Goal: Obtain resource: Download file/media

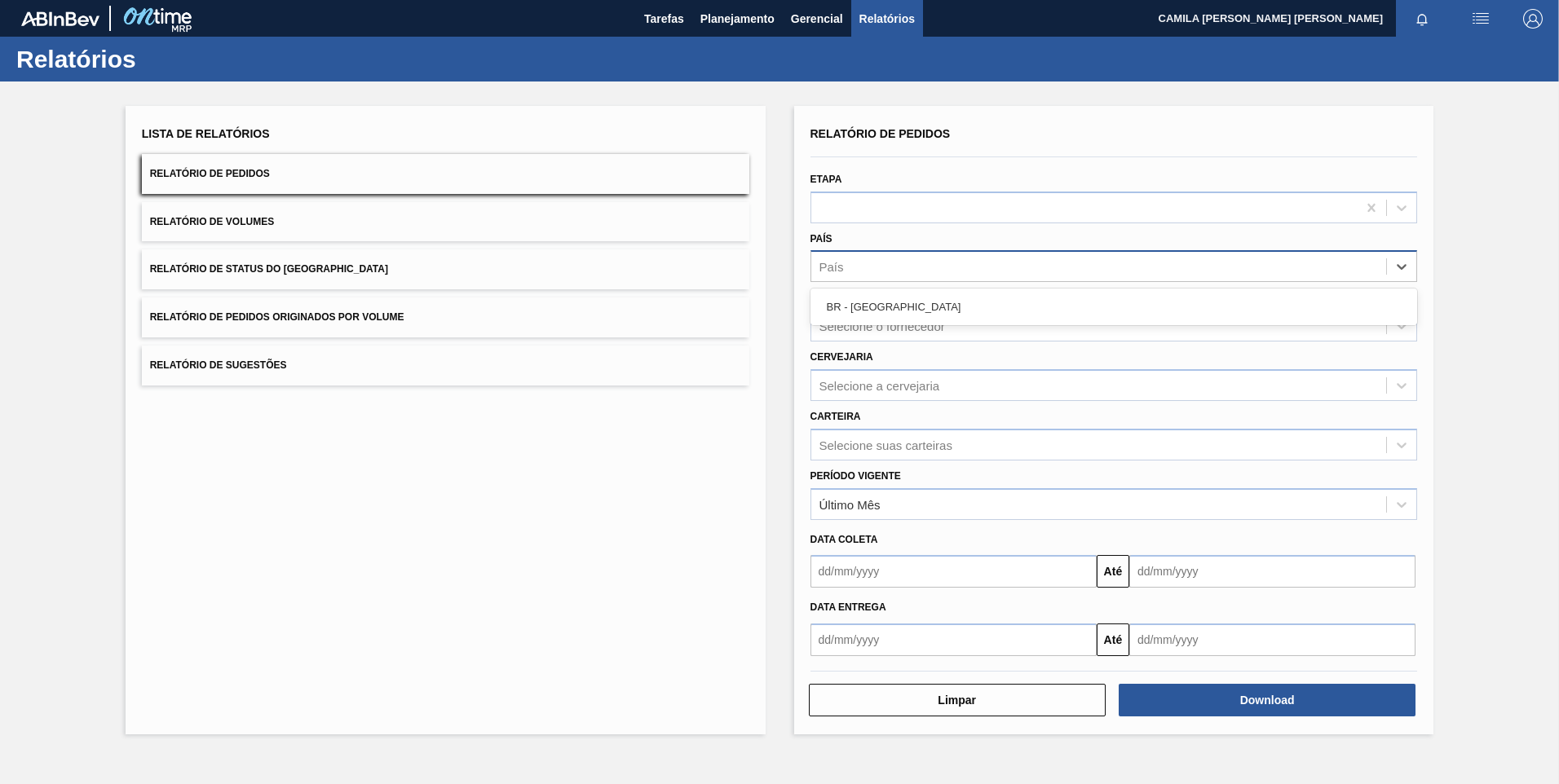
click at [950, 272] on div "País" at bounding box center [1098, 267] width 576 height 24
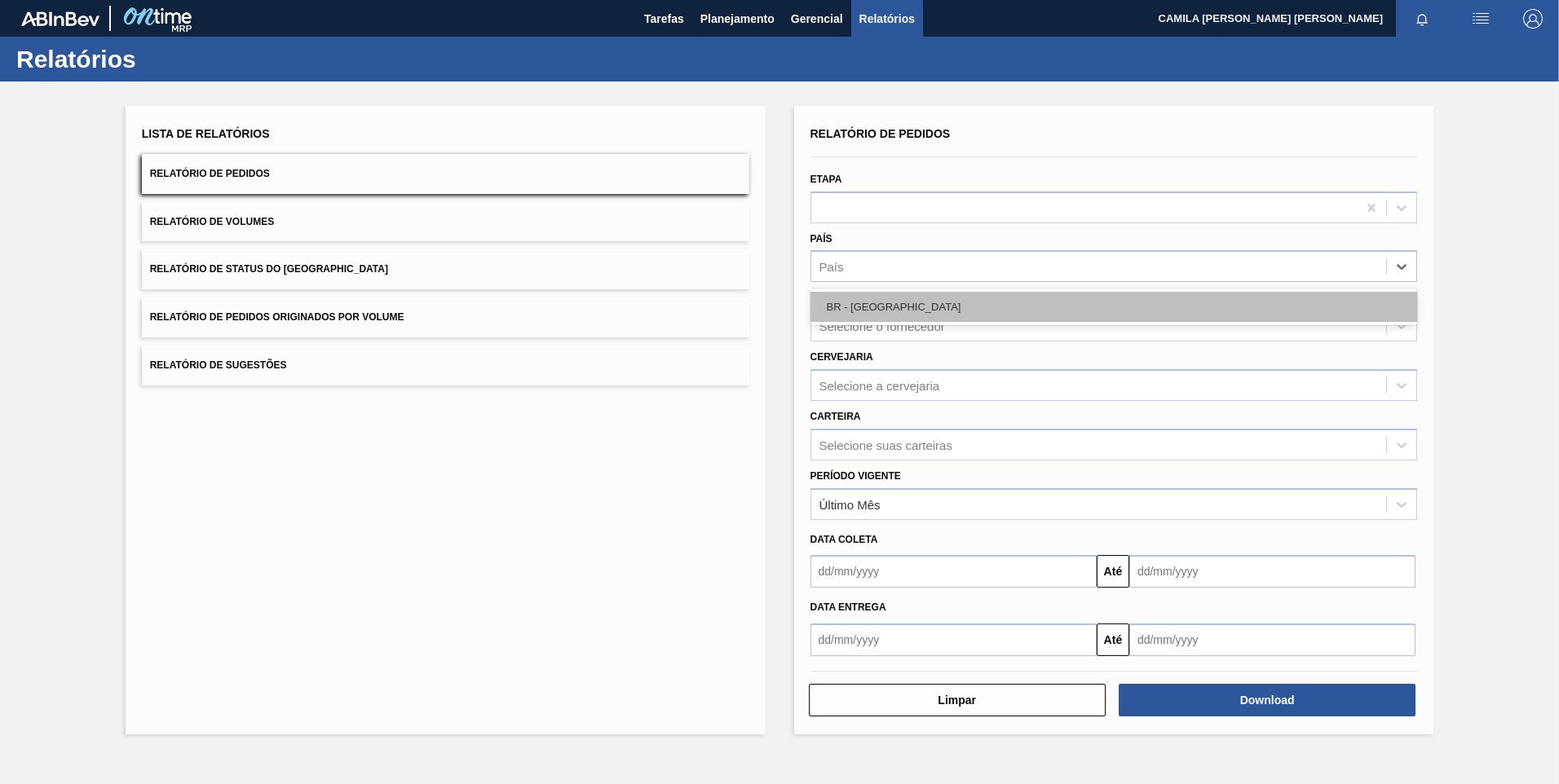
click at [900, 311] on div "BR - [GEOGRAPHIC_DATA]" at bounding box center [1113, 307] width 607 height 31
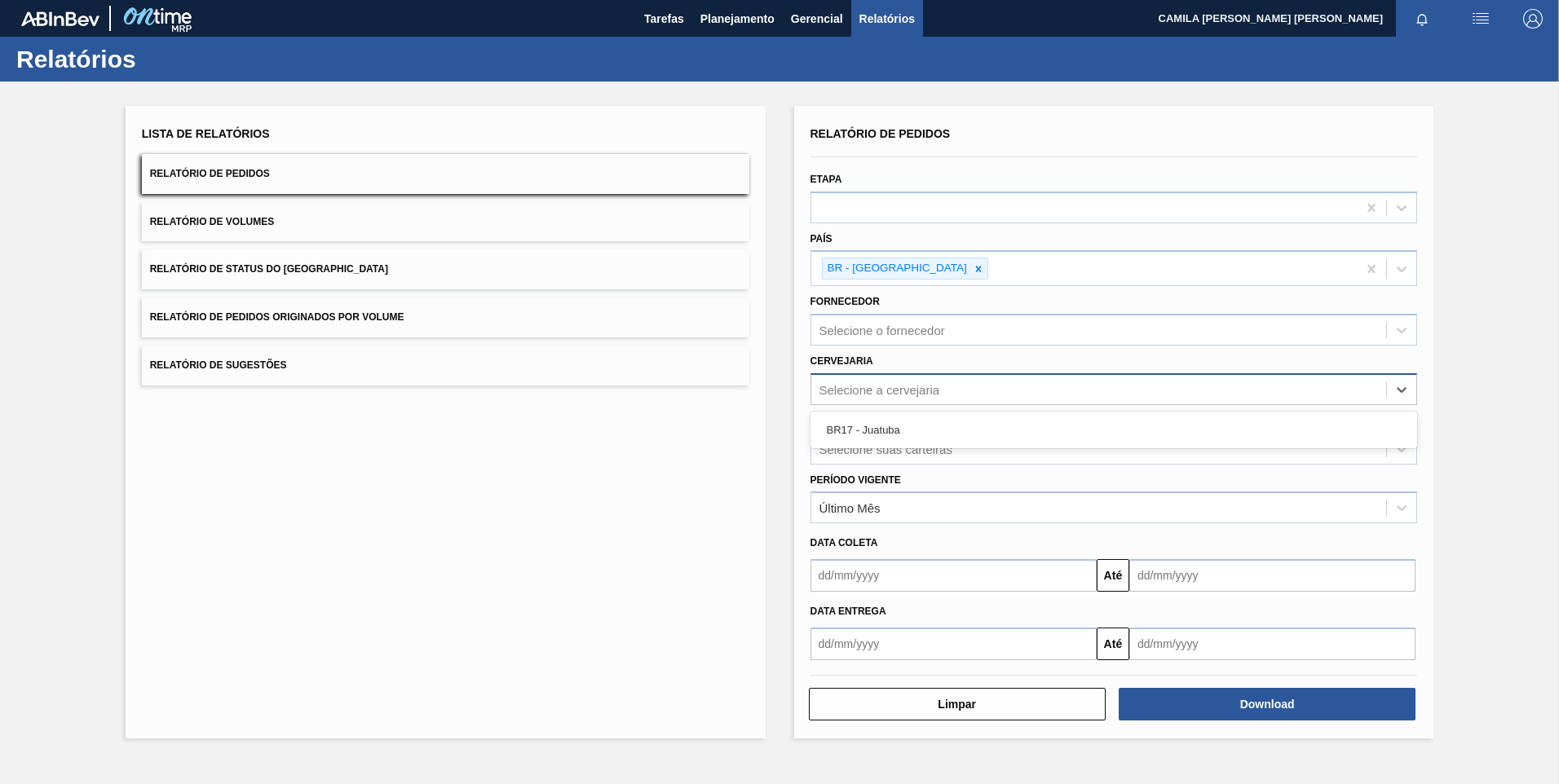
click at [940, 383] on div "Selecione a cervejaria" at bounding box center [1098, 389] width 576 height 24
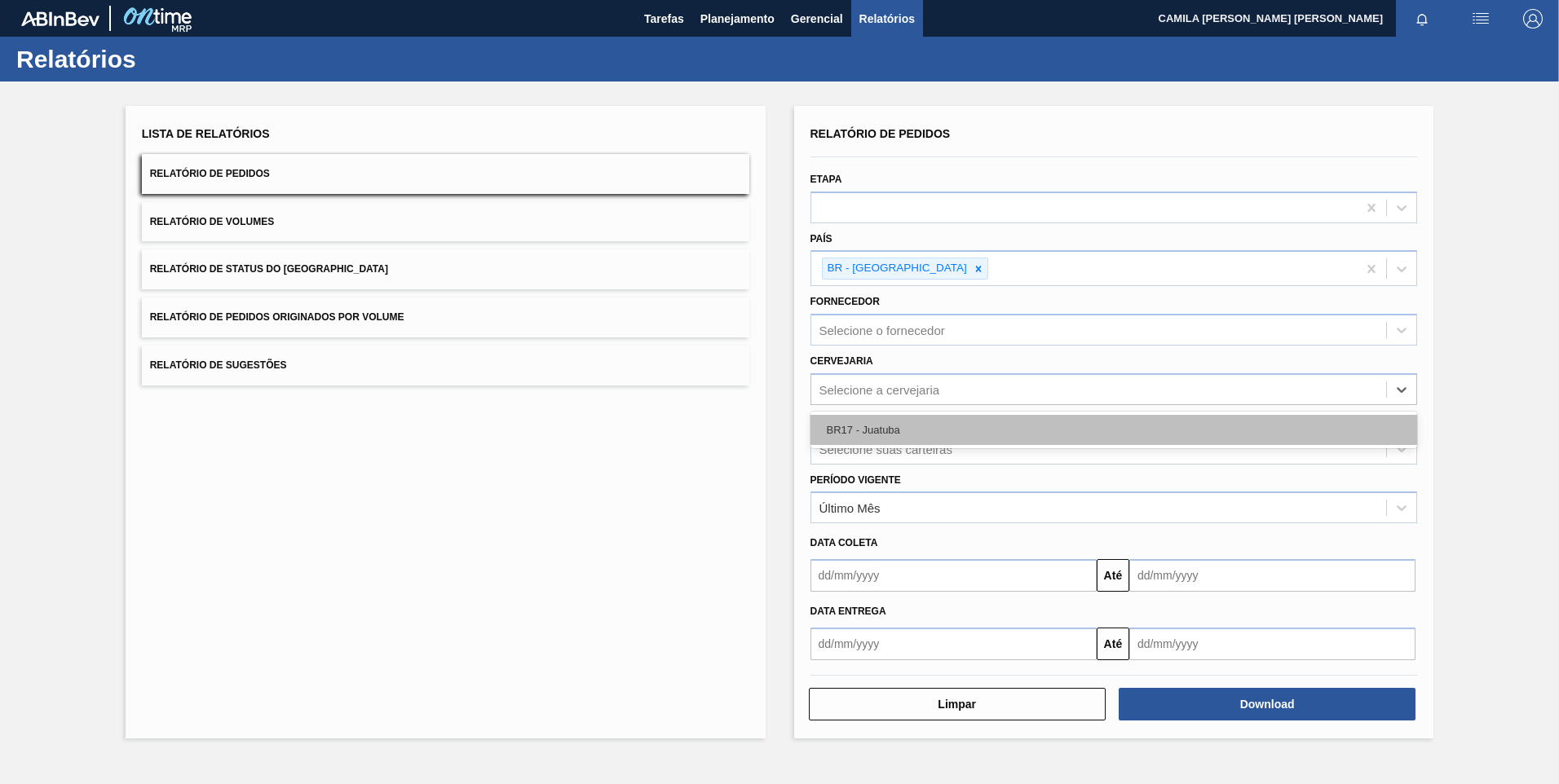
click at [897, 440] on div "BR17 - Juatuba" at bounding box center [1113, 430] width 607 height 31
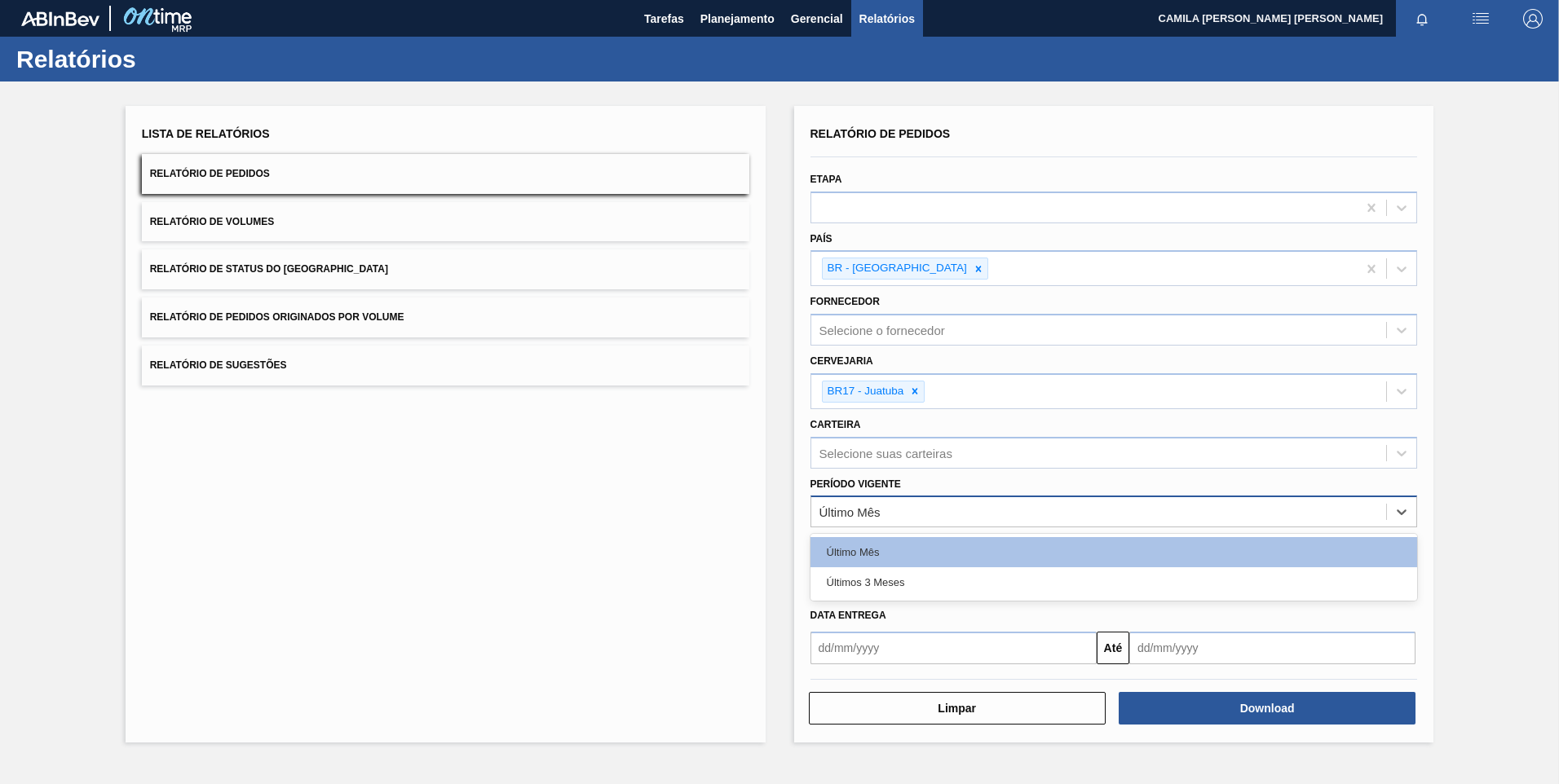
click at [897, 500] on div "Último Mês" at bounding box center [1098, 512] width 576 height 24
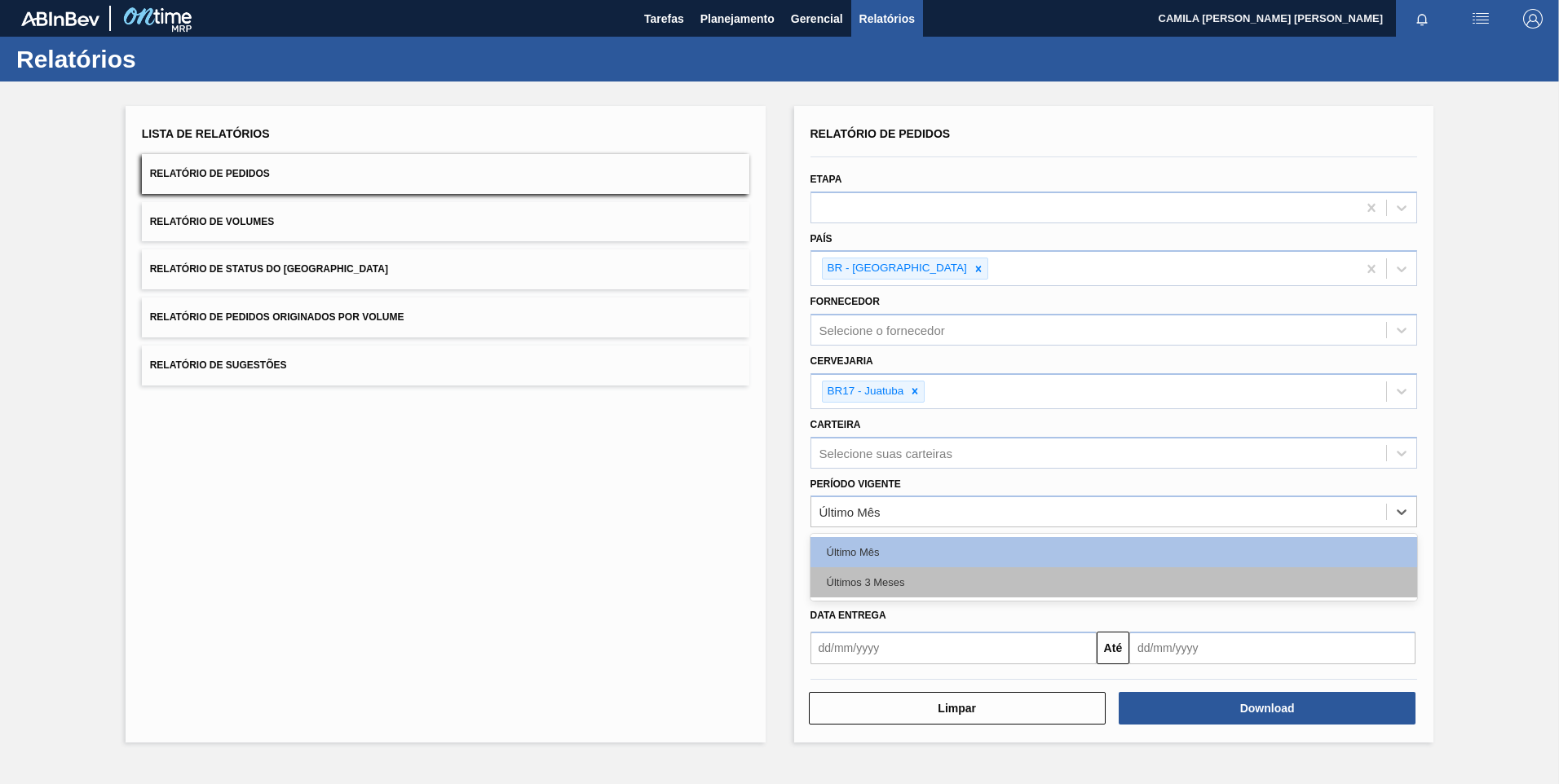
click at [898, 576] on div "Últimos 3 Meses" at bounding box center [1113, 582] width 607 height 31
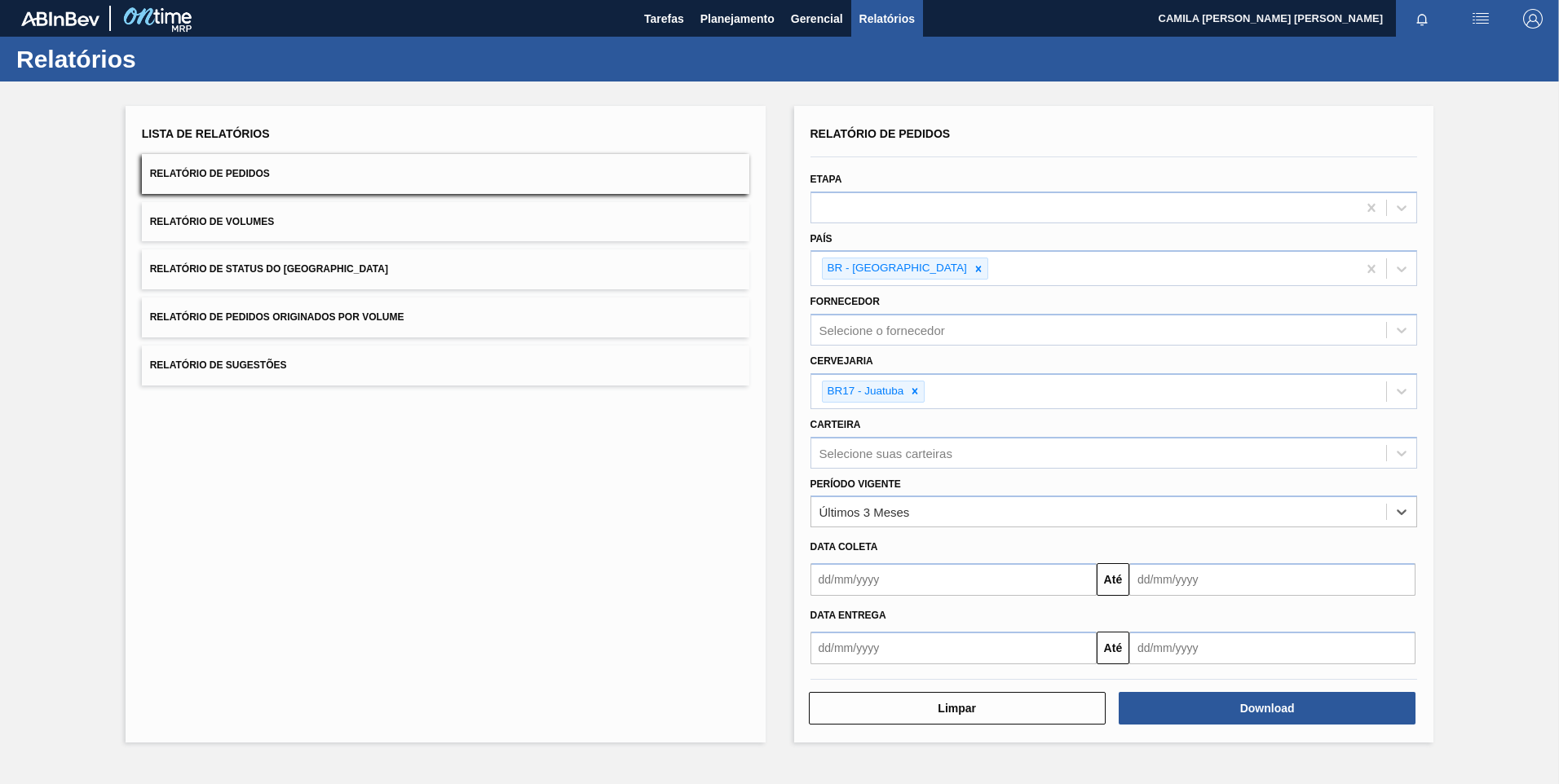
click at [895, 656] on input "text" at bounding box center [953, 648] width 286 height 32
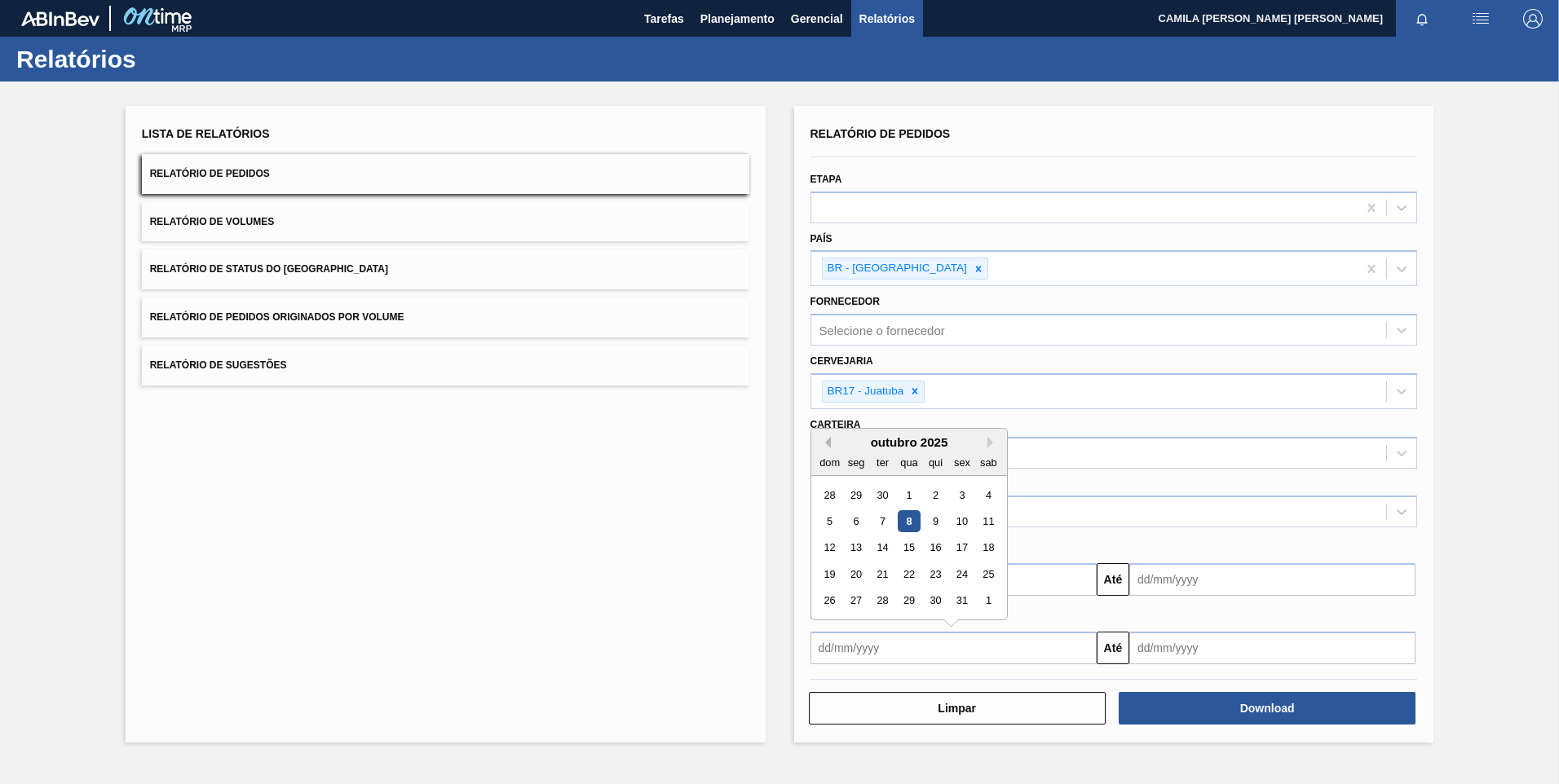
click at [827, 441] on button "Previous Month" at bounding box center [825, 442] width 11 height 11
click at [860, 498] on div "1" at bounding box center [856, 495] width 22 height 22
type input "[DATE]"
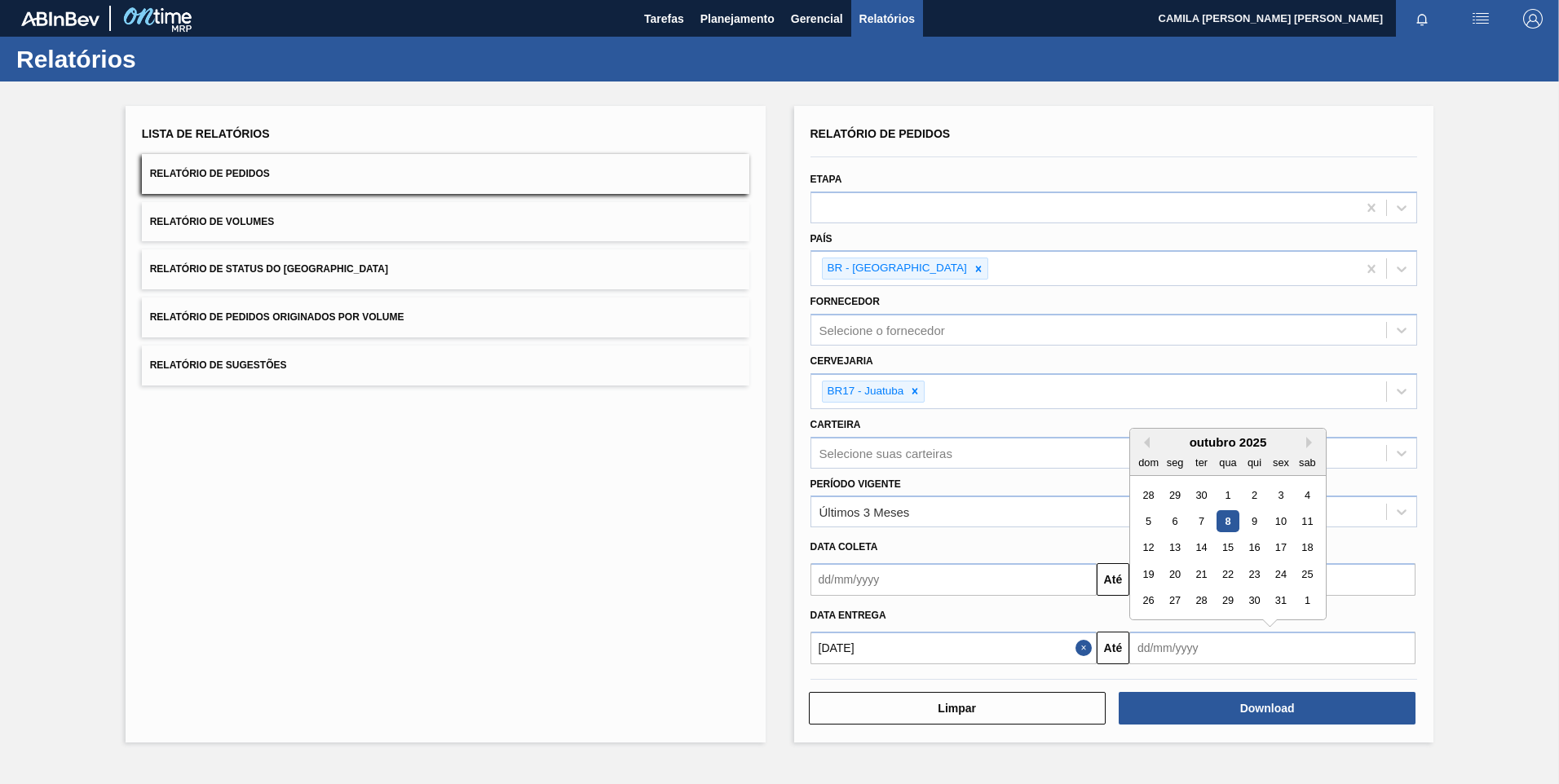
click at [1213, 651] on input "text" at bounding box center [1272, 648] width 286 height 32
click at [1312, 443] on button "Next Month" at bounding box center [1312, 442] width 11 height 11
click at [1307, 448] on button "Next Month" at bounding box center [1312, 442] width 11 height 11
click at [1253, 593] on div "29" at bounding box center [1254, 601] width 22 height 22
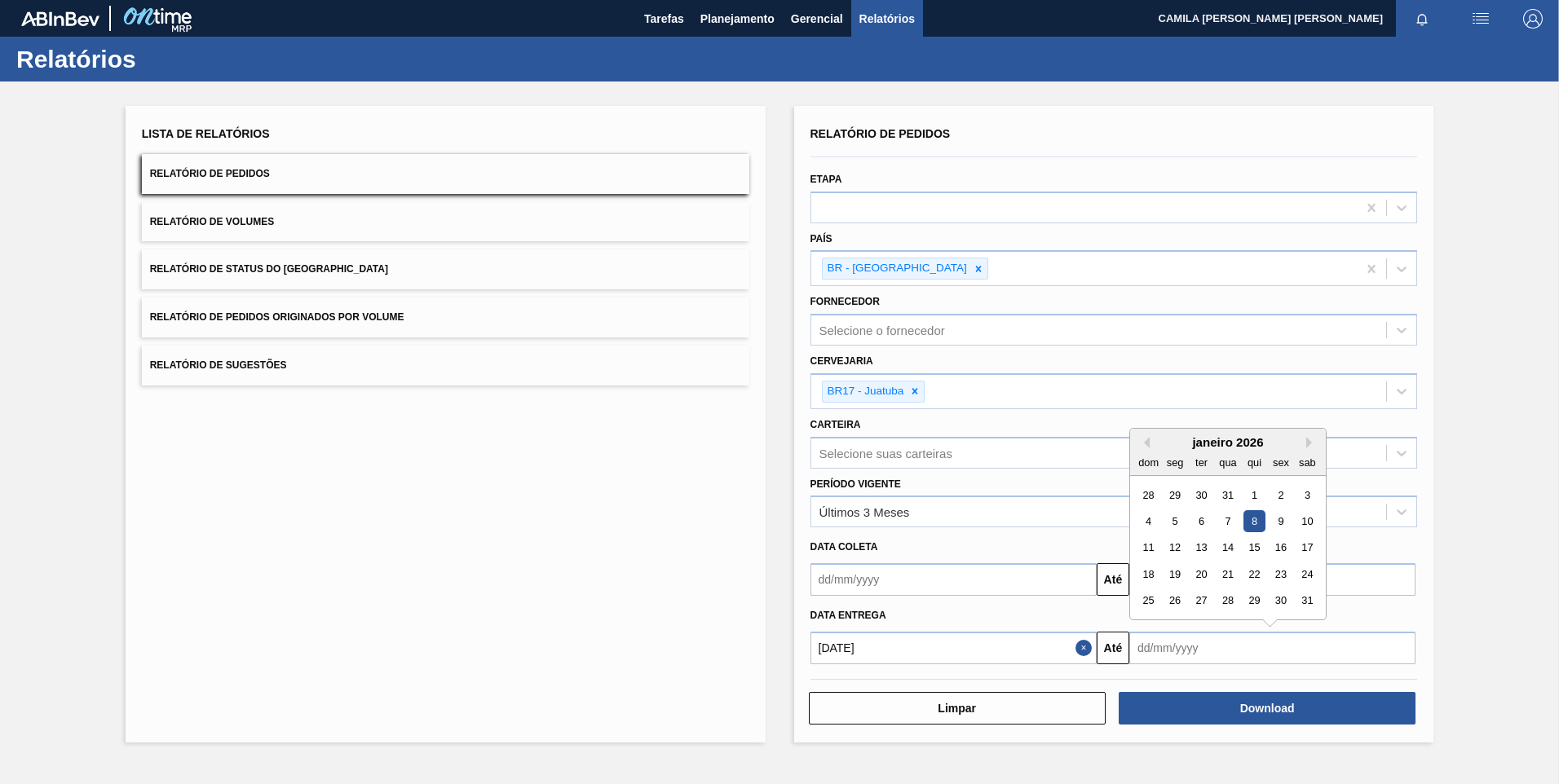
type input "[DATE]"
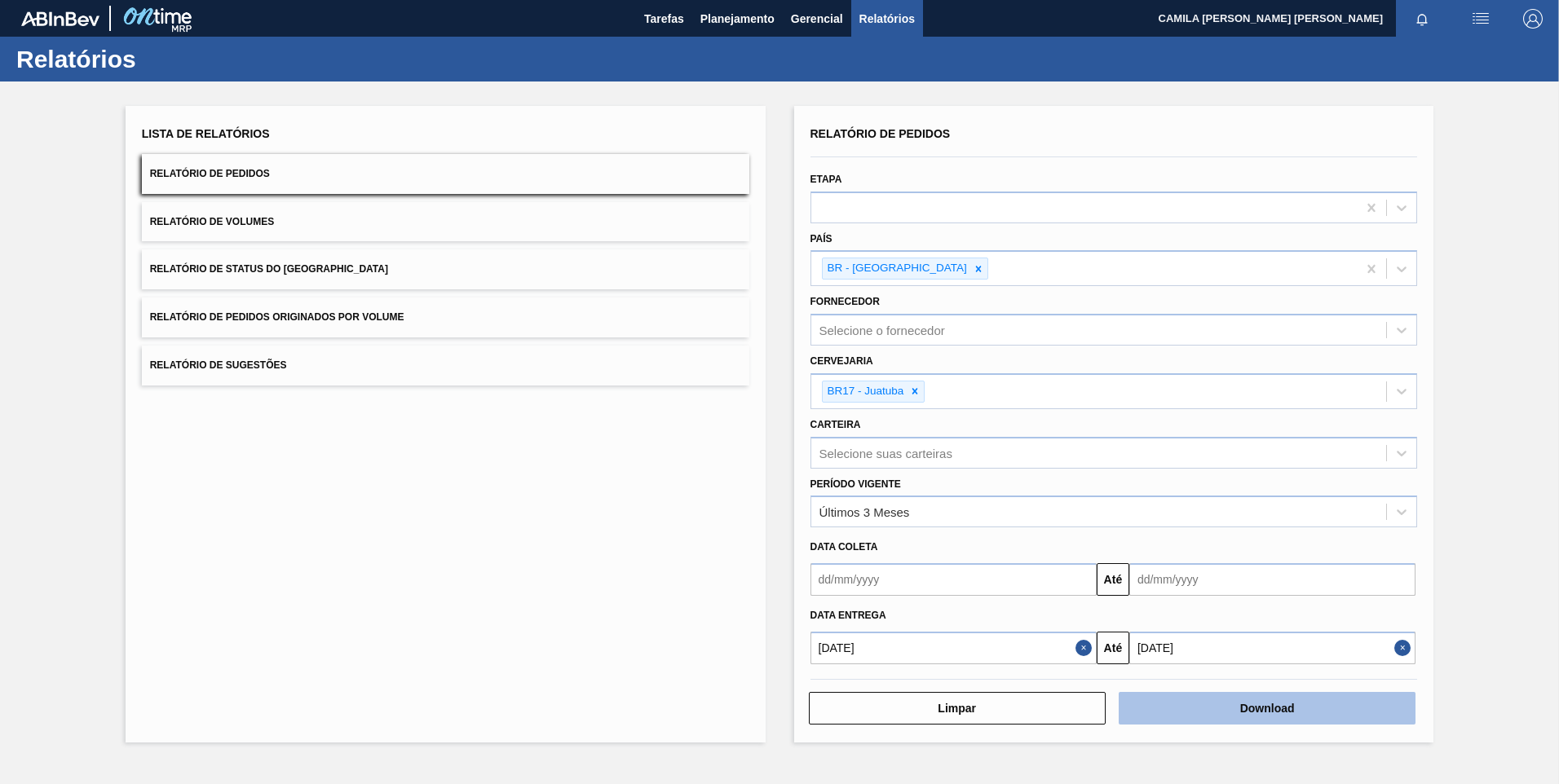
click at [1268, 710] on button "Download" at bounding box center [1267, 708] width 297 height 32
